Goal: Find specific page/section: Find specific page/section

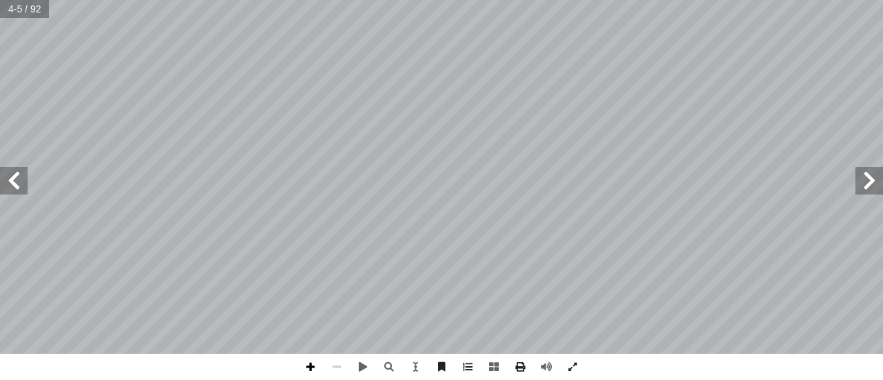
click at [309, 372] on span at bounding box center [310, 367] width 26 height 26
click at [313, 371] on span at bounding box center [310, 367] width 26 height 26
click at [6, 179] on span at bounding box center [14, 181] width 28 height 28
